Goal: Task Accomplishment & Management: Use online tool/utility

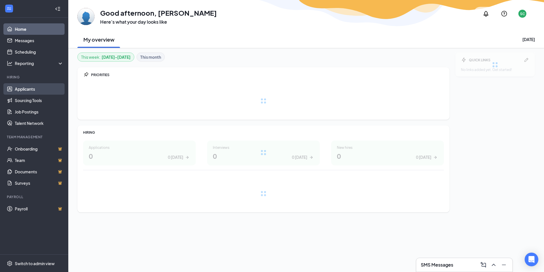
click at [25, 90] on link "Applicants" at bounding box center [39, 88] width 49 height 11
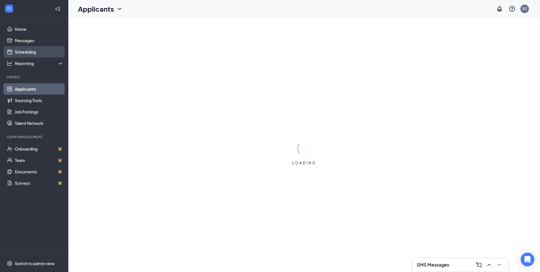
click at [32, 50] on link "Scheduling" at bounding box center [39, 51] width 49 height 11
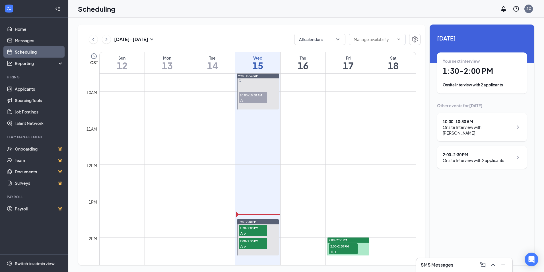
scroll to position [337, 0]
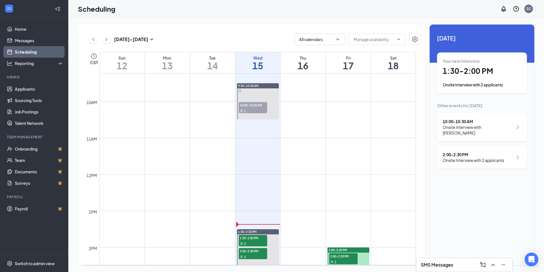
click at [255, 103] on span "10:00-10:30 AM" at bounding box center [253, 105] width 28 height 6
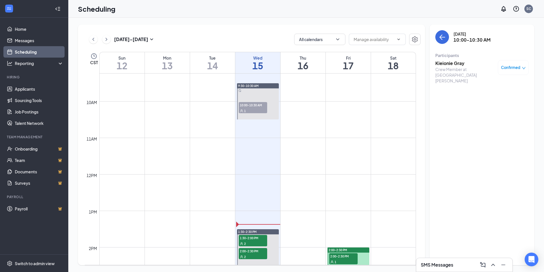
click at [452, 60] on div "Kieionie Gray Crew Member at Lake Charles Confirmed" at bounding box center [482, 71] width 93 height 27
click at [453, 62] on h3 "Kieionie Gray" at bounding box center [466, 63] width 60 height 6
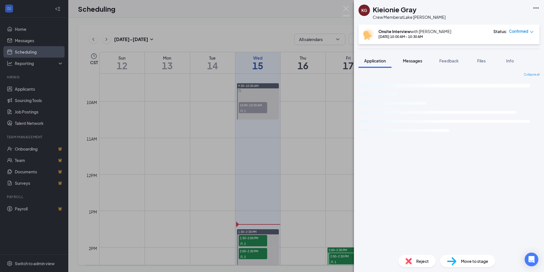
click at [409, 62] on div "KG Kieionie Gray Crew Member at Lake Charles Onsite Interview with Sarah Cormie…" at bounding box center [449, 136] width 190 height 272
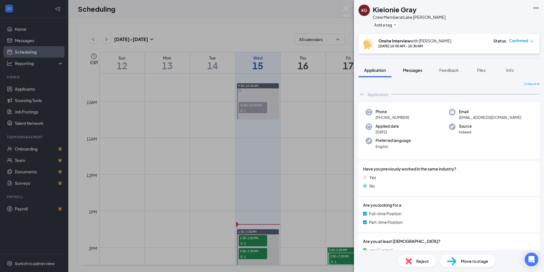
click at [422, 70] on span "Messages" at bounding box center [412, 69] width 19 height 5
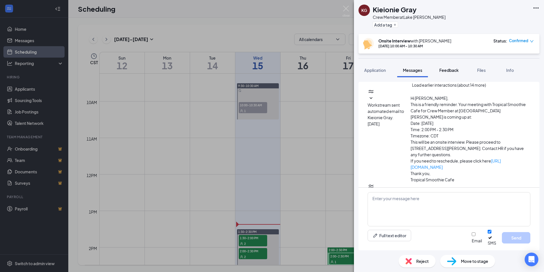
click at [451, 69] on span "Feedback" at bounding box center [449, 69] width 19 height 5
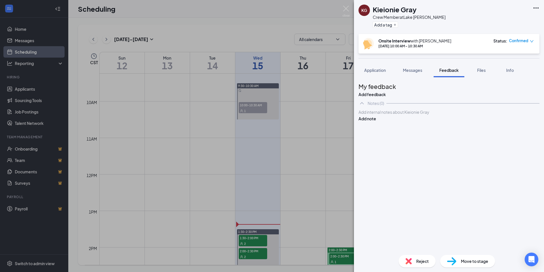
click at [392, 115] on div at bounding box center [449, 112] width 181 height 6
click at [376, 122] on button "Add note" at bounding box center [368, 118] width 18 height 6
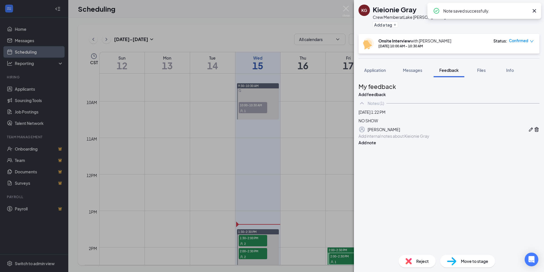
click at [350, 9] on div "KG Kieionie Gray Crew Member at Lake Charles Add a tag Onsite Interview with Sa…" at bounding box center [272, 136] width 544 height 272
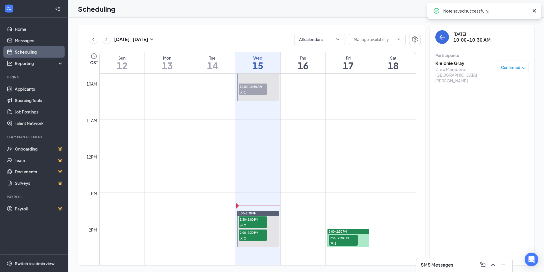
scroll to position [365, 0]
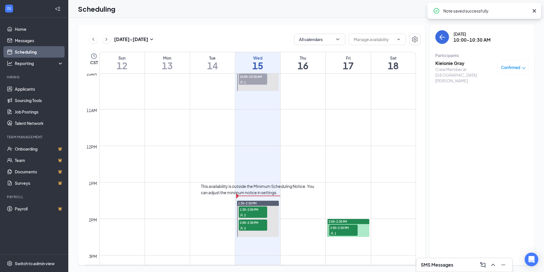
drag, startPoint x: 244, startPoint y: 211, endPoint x: 244, endPoint y: 207, distance: 4.0
click at [244, 211] on span "1:30-2:00 PM" at bounding box center [253, 209] width 28 height 6
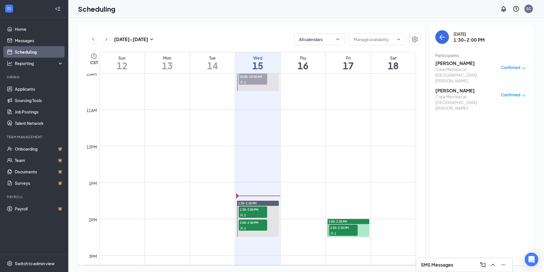
click at [441, 63] on h3 "Miranda Launh" at bounding box center [466, 63] width 60 height 6
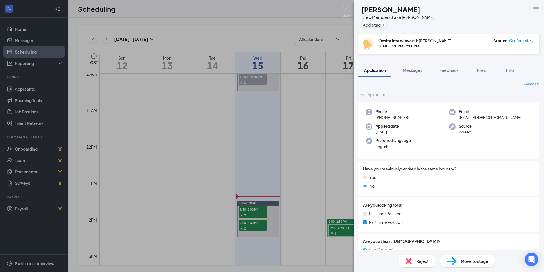
click at [538, 7] on icon "Ellipses" at bounding box center [536, 8] width 7 height 7
click at [490, 21] on link "View full application" at bounding box center [493, 18] width 37 height 6
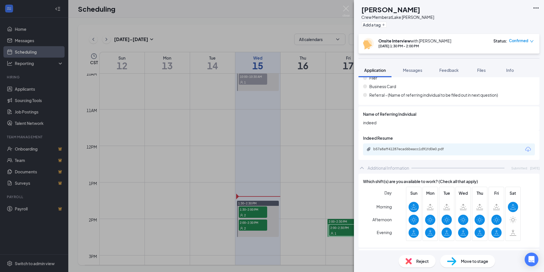
scroll to position [310, 0]
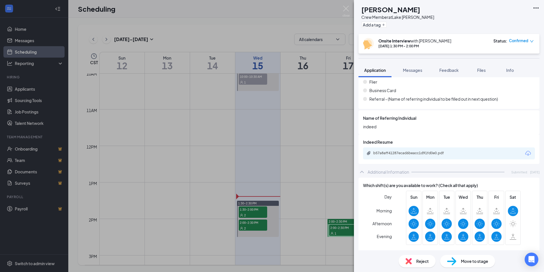
click at [404, 154] on div "b57a8aff41287ecad6beacc1d91fd0e0.pdf" at bounding box center [414, 153] width 80 height 5
click at [345, 9] on img at bounding box center [346, 11] width 7 height 11
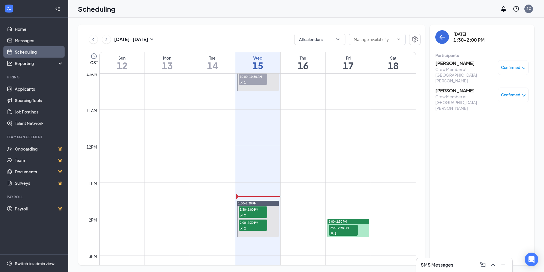
click at [446, 87] on h3 "Edward Shelton" at bounding box center [466, 90] width 60 height 6
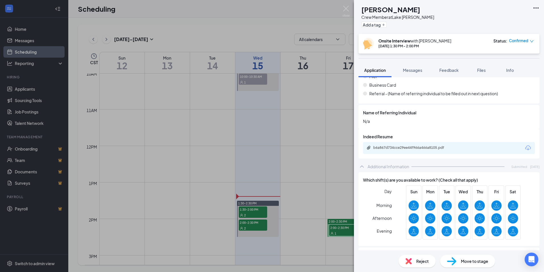
scroll to position [313, 0]
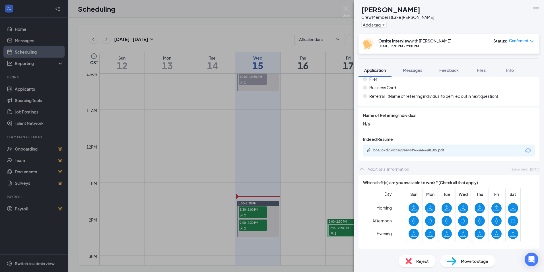
click at [406, 150] on div "b6a867d734cce29ee44f966a466a8105.pdf" at bounding box center [414, 150] width 80 height 5
click at [345, 9] on img at bounding box center [346, 11] width 7 height 11
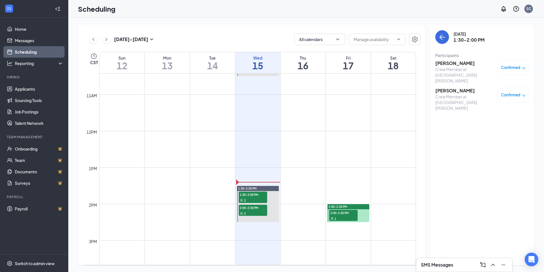
scroll to position [394, 0]
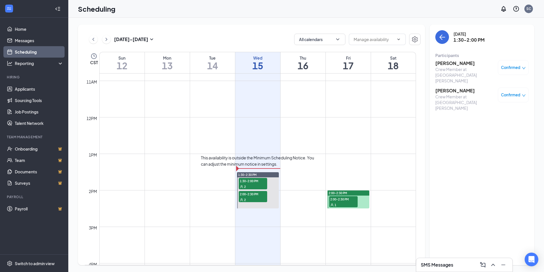
click at [243, 197] on div "2" at bounding box center [253, 199] width 28 height 6
click at [456, 62] on h3 "Gregory Guidry" at bounding box center [466, 63] width 60 height 6
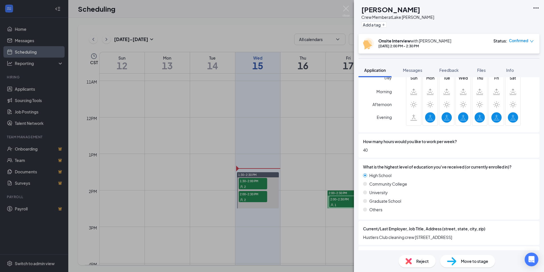
scroll to position [116, 0]
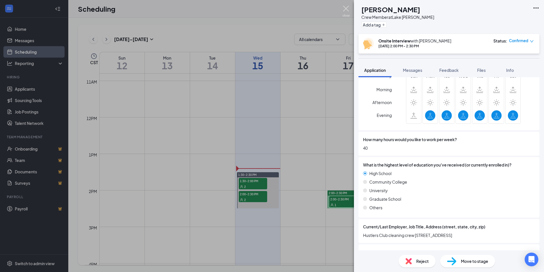
click at [345, 9] on img at bounding box center [346, 11] width 7 height 11
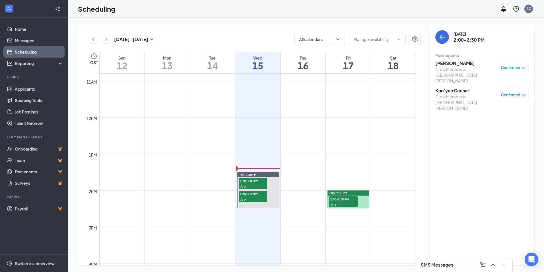
click at [468, 87] on h3 "Kan’yah Caesar" at bounding box center [466, 90] width 60 height 6
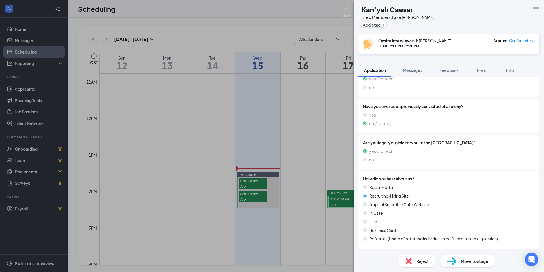
scroll to position [313, 0]
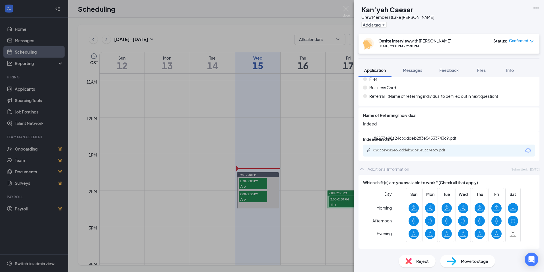
click at [423, 150] on div "82833e98a24c6dddeb283e54533743c9.pdf" at bounding box center [414, 150] width 80 height 5
click at [348, 7] on img at bounding box center [346, 11] width 7 height 11
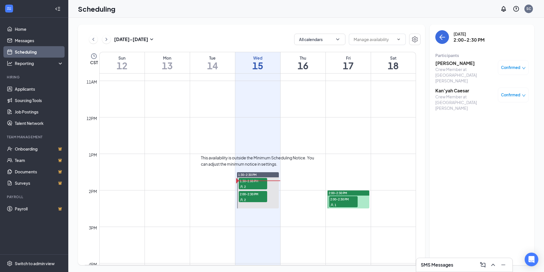
click at [259, 184] on div "2" at bounding box center [253, 186] width 28 height 6
click at [258, 194] on span "2:00-2:30 PM" at bounding box center [253, 194] width 28 height 6
click at [257, 182] on span "1:30-2:00 PM" at bounding box center [253, 181] width 28 height 6
click at [260, 198] on div "2" at bounding box center [253, 199] width 28 height 6
click at [460, 62] on h3 "Gregory Guidry" at bounding box center [466, 63] width 60 height 6
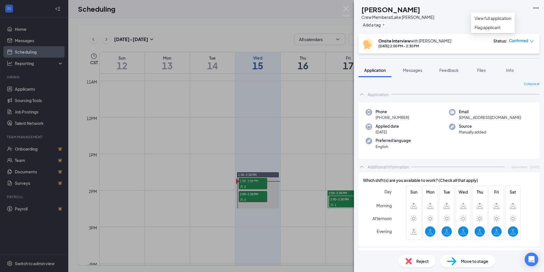
click at [537, 10] on icon "Ellipses" at bounding box center [536, 8] width 7 height 7
click at [501, 19] on link "View full application" at bounding box center [493, 18] width 37 height 6
click at [349, 9] on img at bounding box center [346, 11] width 7 height 11
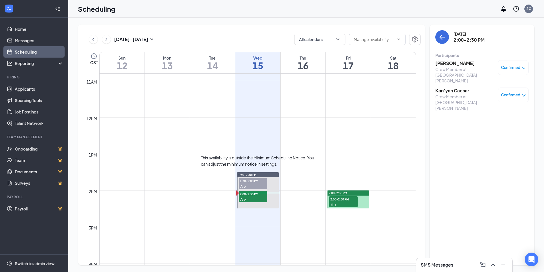
click at [254, 195] on span "2:00-2:30 PM" at bounding box center [253, 194] width 28 height 6
click at [463, 87] on h3 "Kan’yah Caesar" at bounding box center [466, 90] width 60 height 6
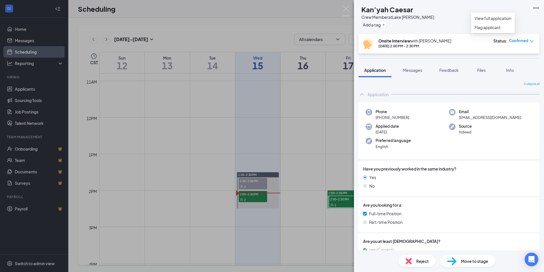
click at [539, 8] on icon "Ellipses" at bounding box center [536, 8] width 7 height 7
click at [539, 6] on icon "Ellipses" at bounding box center [536, 8] width 7 height 7
click at [493, 21] on link "View full application" at bounding box center [493, 18] width 37 height 6
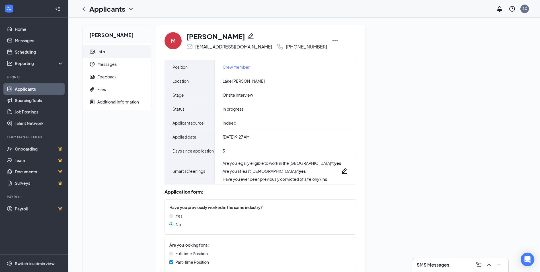
click at [339, 39] on icon "Ellipses" at bounding box center [335, 40] width 7 height 7
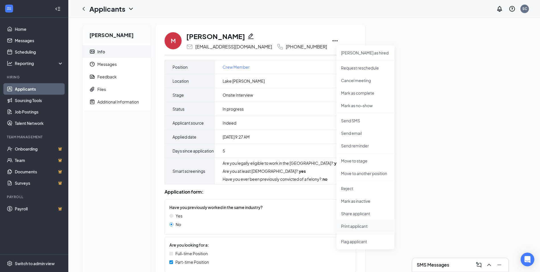
click at [353, 227] on p "Print applicant" at bounding box center [365, 226] width 49 height 6
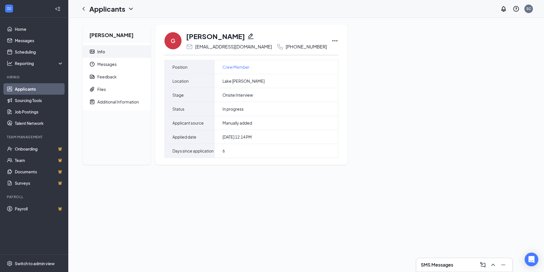
click at [332, 40] on icon "Ellipses" at bounding box center [335, 40] width 7 height 7
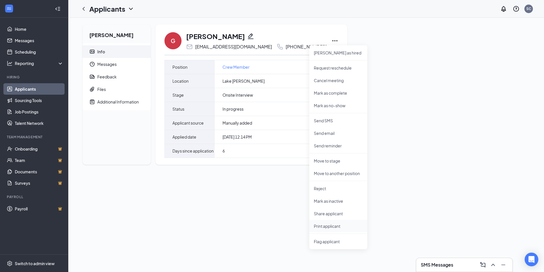
click at [329, 226] on p "Print applicant" at bounding box center [338, 226] width 49 height 6
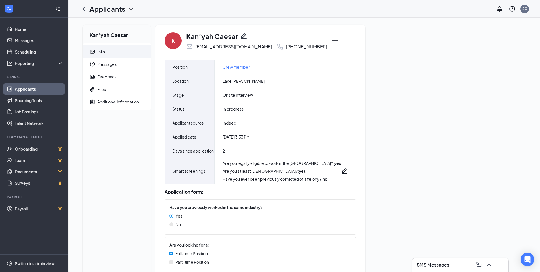
click at [333, 41] on icon "Ellipses" at bounding box center [335, 40] width 5 height 1
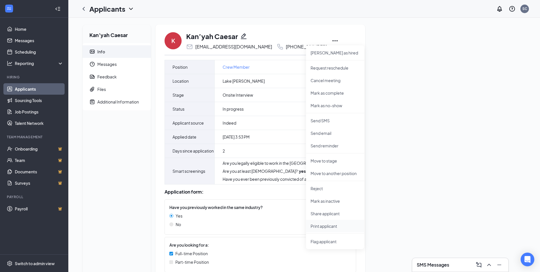
click at [325, 226] on p "Print applicant" at bounding box center [335, 226] width 49 height 6
